Goal: Information Seeking & Learning: Find specific fact

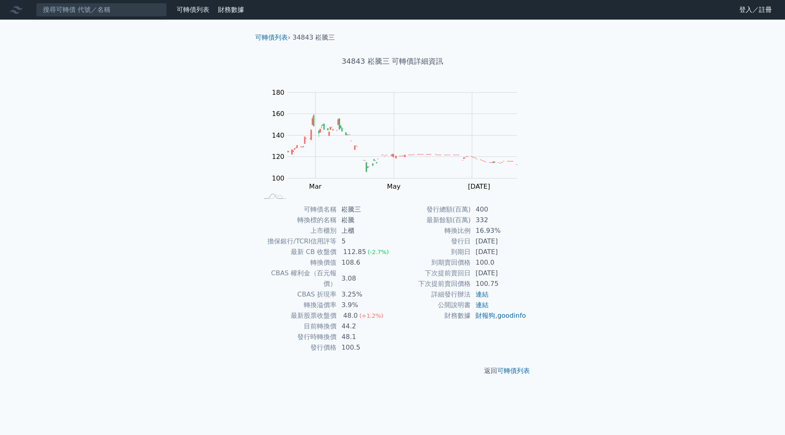
click at [102, 16] on input at bounding box center [101, 10] width 131 height 14
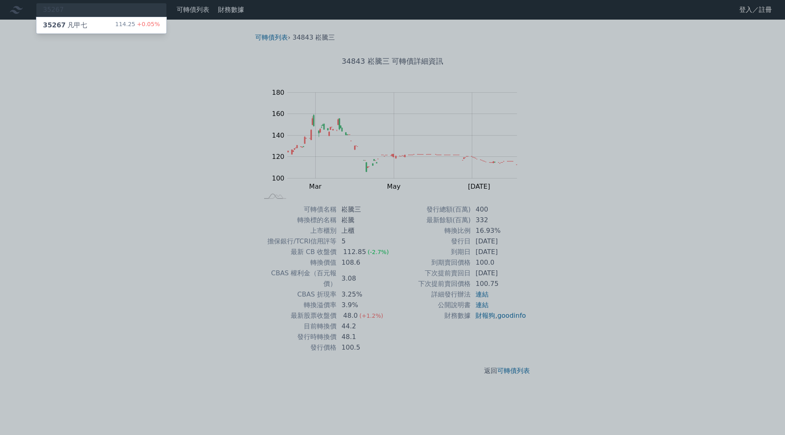
type input "35267"
click at [109, 23] on div "35267 凡甲七 114.25 +0.05%" at bounding box center [101, 25] width 130 height 16
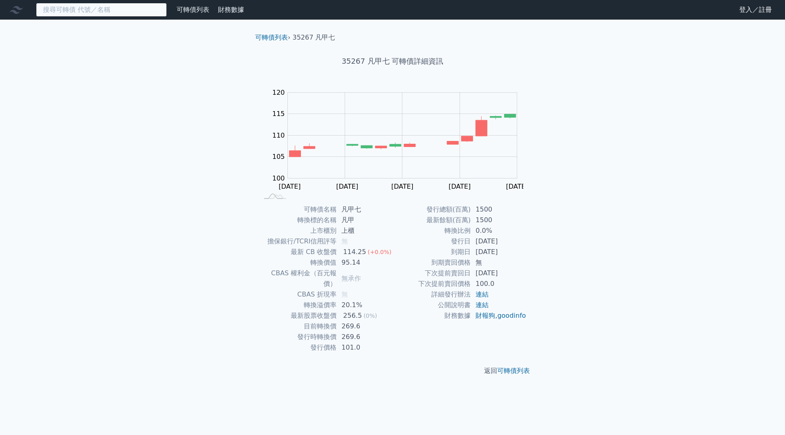
click at [92, 15] on input at bounding box center [101, 10] width 131 height 14
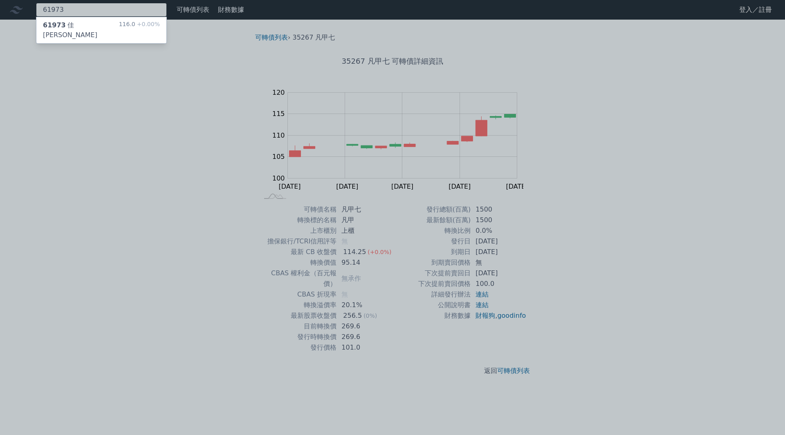
type input "61973"
click at [93, 22] on div "61973 [PERSON_NAME][PERSON_NAME]三 116.0 +0.00%" at bounding box center [101, 30] width 130 height 26
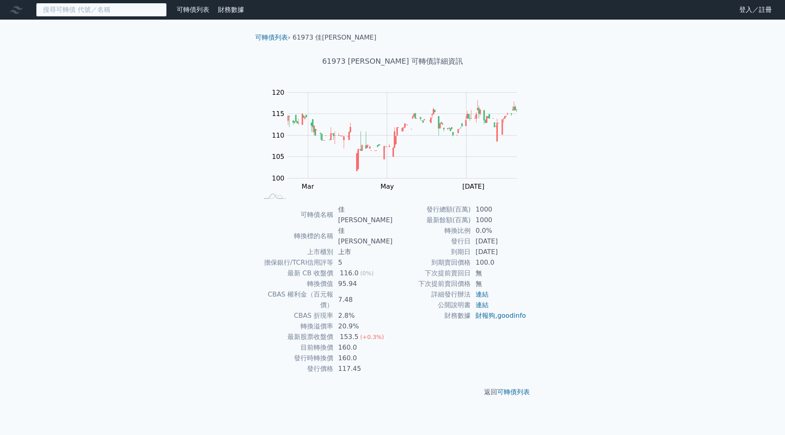
click at [112, 7] on input at bounding box center [101, 10] width 131 height 14
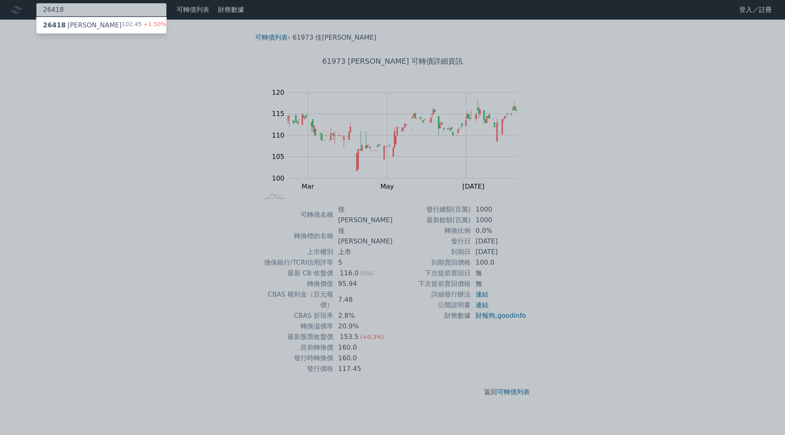
type input "26418"
click at [119, 31] on div "26418 正德八 102.45 +1.50%" at bounding box center [101, 25] width 130 height 16
